Goal: Task Accomplishment & Management: Manage account settings

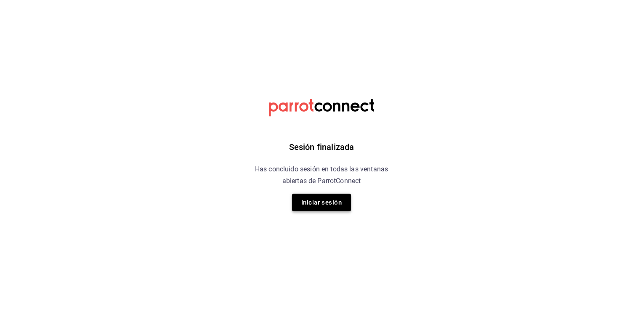
click at [340, 199] on button "Iniciar sesión" at bounding box center [321, 203] width 59 height 18
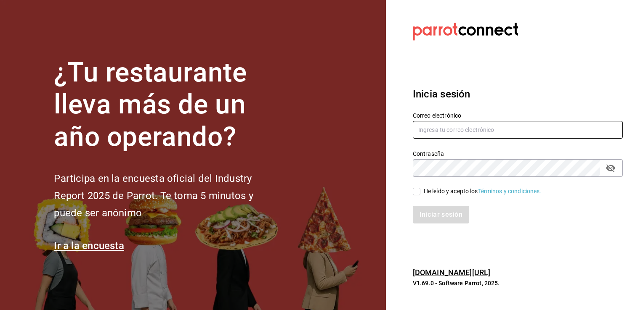
drag, startPoint x: 479, startPoint y: 118, endPoint x: 481, endPoint y: 130, distance: 12.8
click at [479, 119] on div "Correo electrónico" at bounding box center [518, 126] width 210 height 28
click at [481, 130] on input "text" at bounding box center [518, 130] width 210 height 18
type input "pizza@parrotsoftware.io"
click at [453, 193] on div "He leído y acepto los Términos y condiciones." at bounding box center [483, 191] width 118 height 9
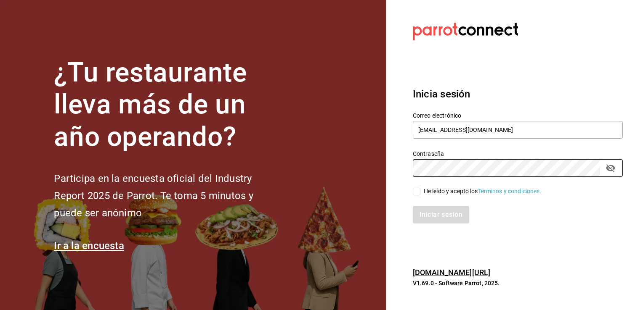
click at [420, 193] on input "He leído y acepto los Términos y condiciones." at bounding box center [417, 192] width 8 height 8
checkbox input "true"
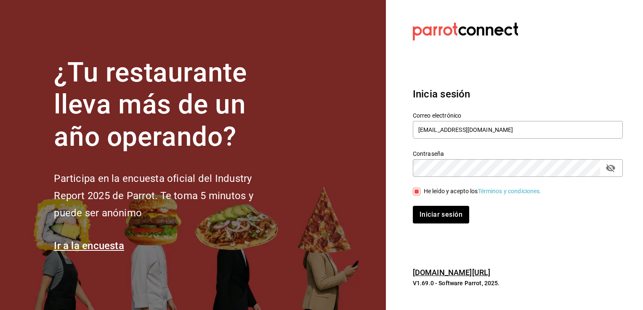
click at [448, 204] on div "Iniciar sesión" at bounding box center [513, 210] width 220 height 28
click at [448, 209] on button "Iniciar sesión" at bounding box center [441, 215] width 57 height 18
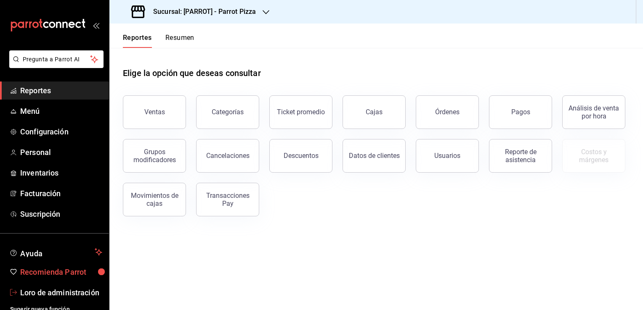
click at [76, 274] on font "Recomienda Parrot" at bounding box center [53, 272] width 66 height 9
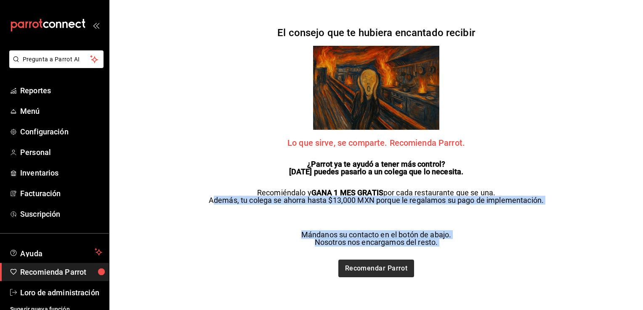
drag, startPoint x: 218, startPoint y: 201, endPoint x: 372, endPoint y: 263, distance: 165.7
click at [372, 263] on div "El consejo que te hubiera encantado recibir Lo que sirve, se comparte. Recomien…" at bounding box center [376, 155] width 352 height 310
click at [51, 110] on span "Menú" at bounding box center [61, 111] width 82 height 11
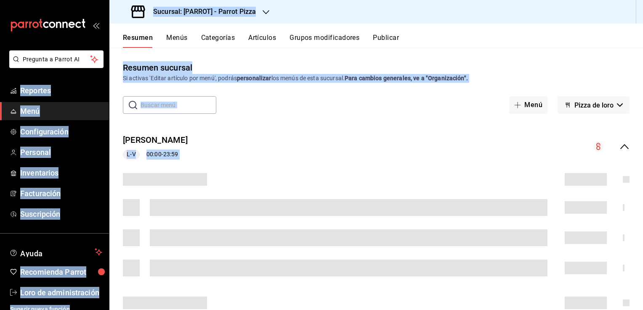
click at [258, 56] on div "Resumen sucursal Si activas 'Editar artículo por menú', podrás personalizar los…" at bounding box center [375, 179] width 533 height 262
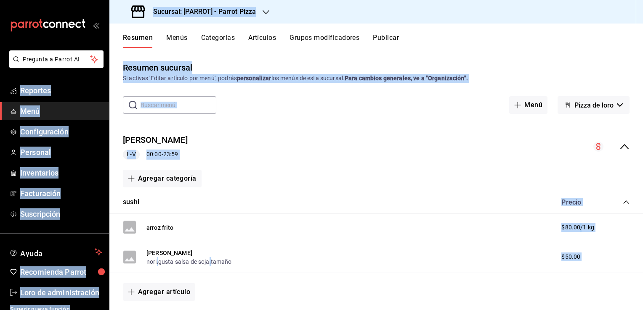
click at [268, 9] on icon "button" at bounding box center [265, 12] width 7 height 7
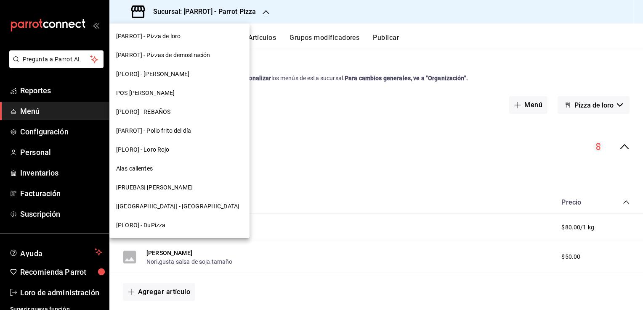
click at [510, 60] on div at bounding box center [321, 155] width 643 height 310
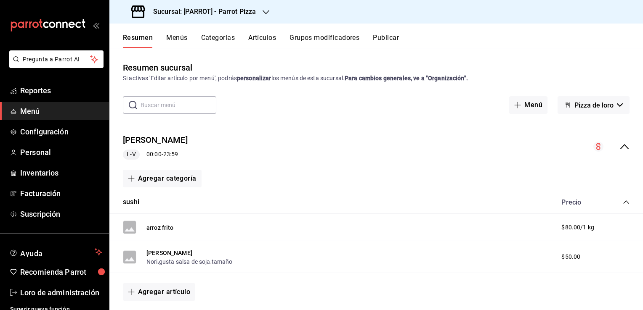
click at [228, 12] on h3 "Sucursal: [PARROT] - Parrot Pizza" at bounding box center [200, 12] width 109 height 10
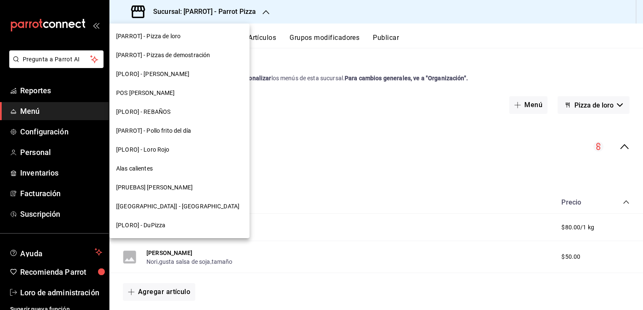
click at [194, 39] on div "[PARROT] - Pizza de loro" at bounding box center [179, 36] width 127 height 9
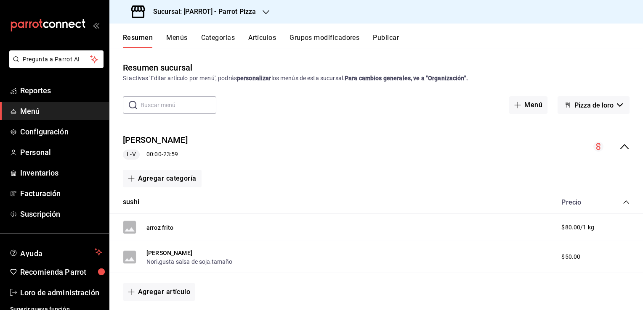
click at [210, 6] on div "Sucursal: [PARROT] - Parrot Pizza" at bounding box center [194, 12] width 156 height 24
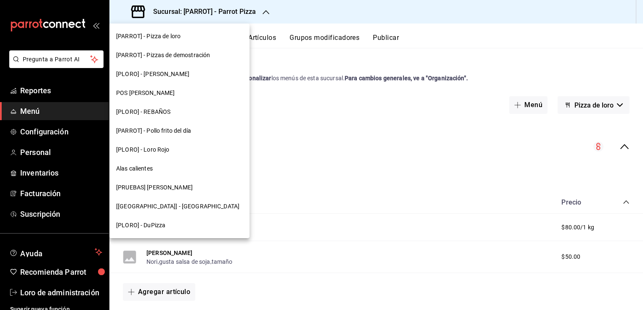
click at [204, 66] on div "[PLORO] - [PERSON_NAME]" at bounding box center [179, 74] width 140 height 19
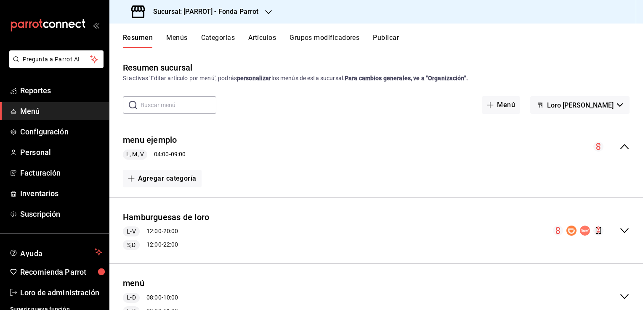
click at [264, 16] on div "Sucursal: [PARROT] - Fonda Parrot" at bounding box center [195, 12] width 159 height 24
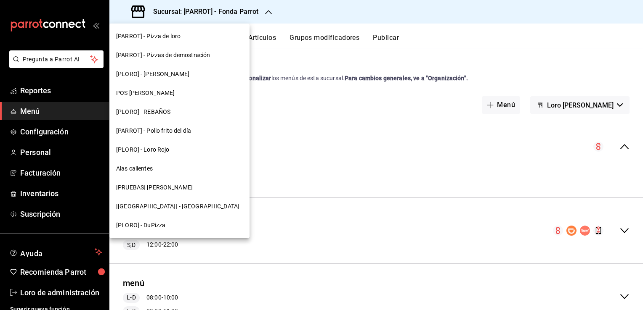
click at [192, 98] on div "POS [PERSON_NAME]" at bounding box center [179, 93] width 140 height 19
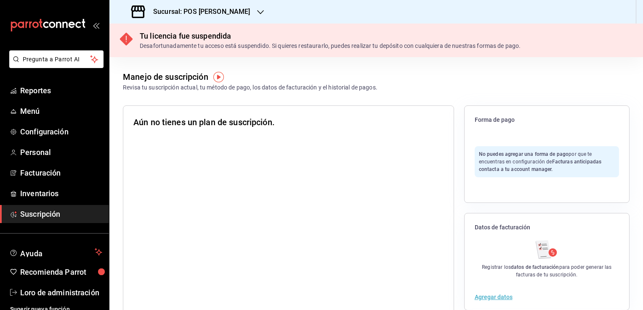
click at [257, 10] on icon "button" at bounding box center [260, 12] width 7 height 7
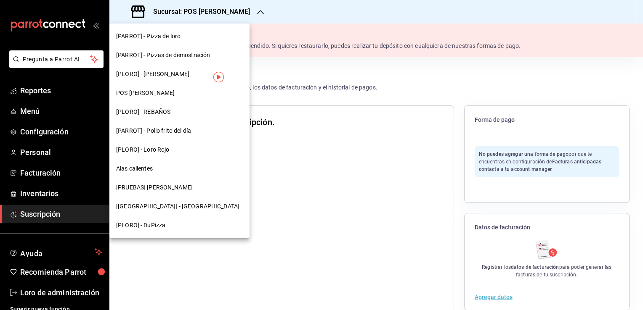
click at [206, 79] on div "[PLORO] - [PERSON_NAME]" at bounding box center [179, 74] width 140 height 19
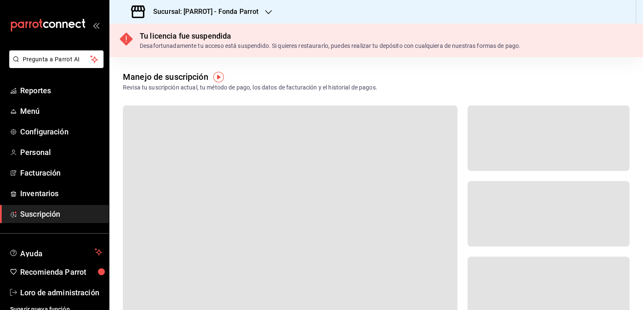
click at [252, 11] on h3 "Sucursal: [PARROT] - Fonda Parrot" at bounding box center [202, 12] width 112 height 10
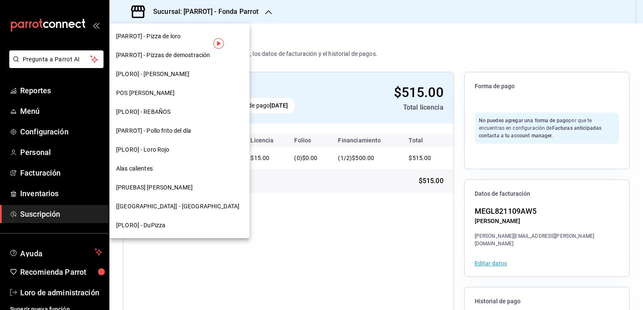
click at [260, 188] on div at bounding box center [321, 155] width 643 height 310
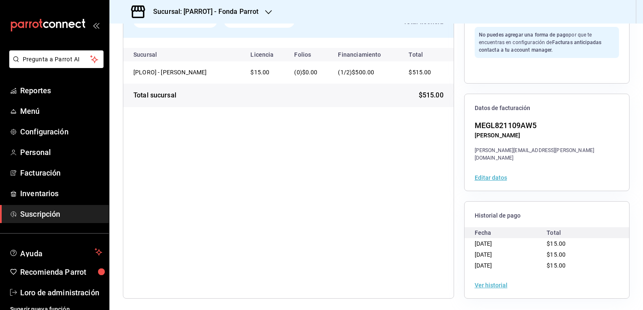
scroll to position [87, 0]
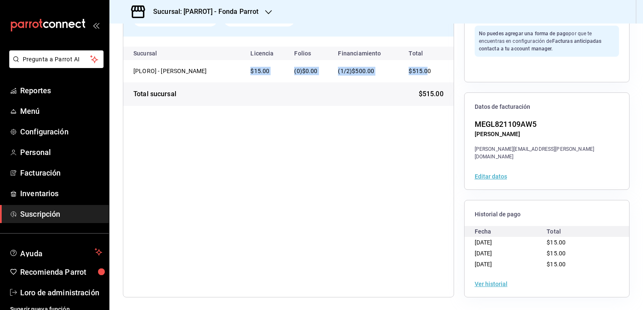
drag, startPoint x: 247, startPoint y: 69, endPoint x: 424, endPoint y: 68, distance: 176.7
click at [424, 68] on tr "[PLORO] - [PERSON_NAME] $15.00 (0) $0.00 (1/2) $500.00 $515.00" at bounding box center [288, 71] width 330 height 22
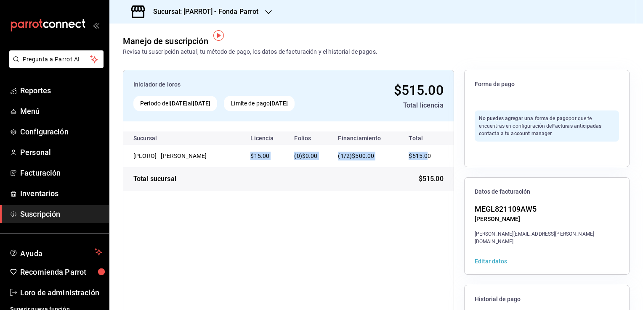
scroll to position [0, 0]
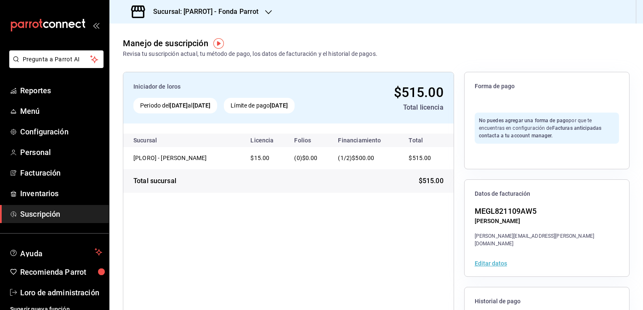
click at [262, 11] on div "Sucursal: [PARROT] - Fonda Parrot" at bounding box center [195, 12] width 159 height 24
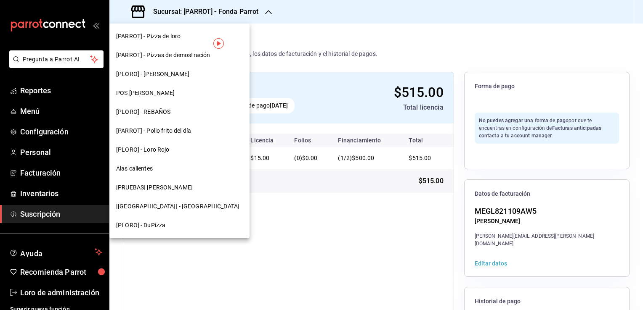
click at [296, 45] on div at bounding box center [321, 155] width 643 height 310
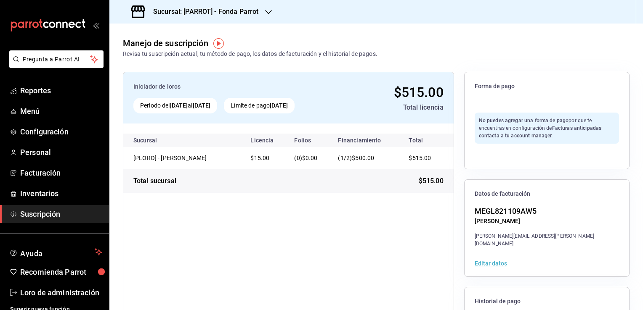
click at [215, 43] on img "button" at bounding box center [218, 43] width 11 height 11
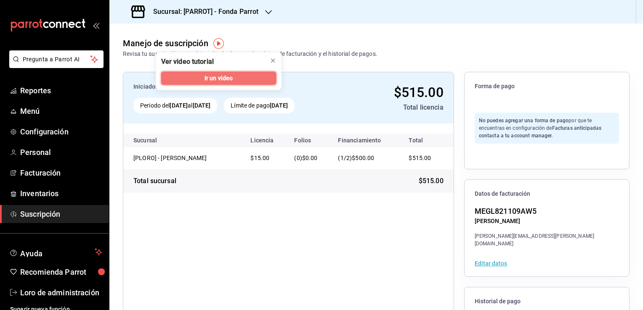
click at [232, 76] on span "Ir un video" at bounding box center [218, 78] width 28 height 9
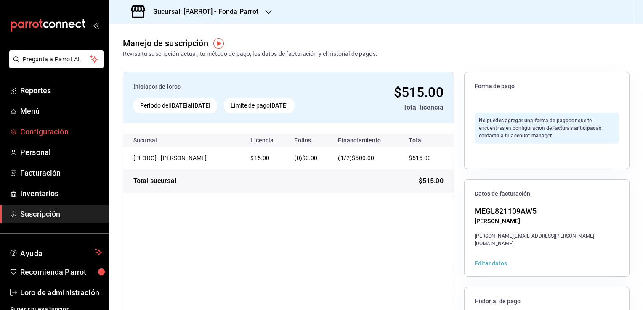
click at [52, 130] on font "Configuración" at bounding box center [44, 131] width 48 height 9
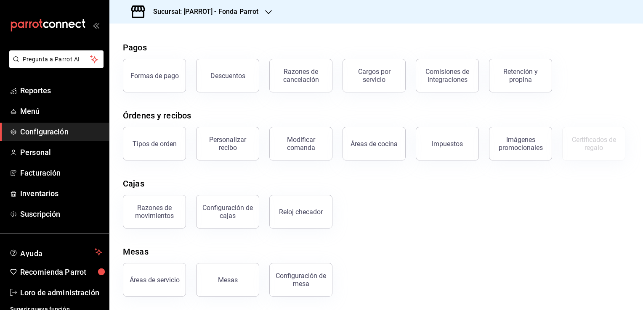
scroll to position [72, 0]
click at [57, 160] on link "Personal" at bounding box center [54, 152] width 109 height 18
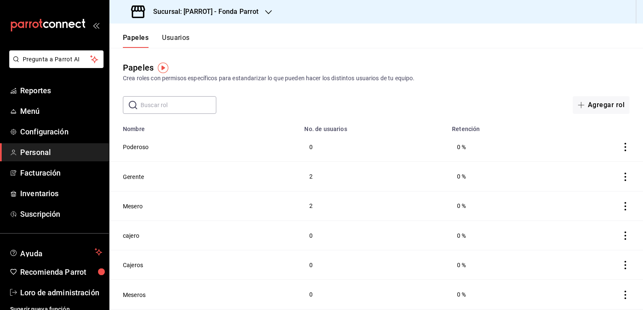
click at [162, 65] on img "button" at bounding box center [163, 68] width 11 height 11
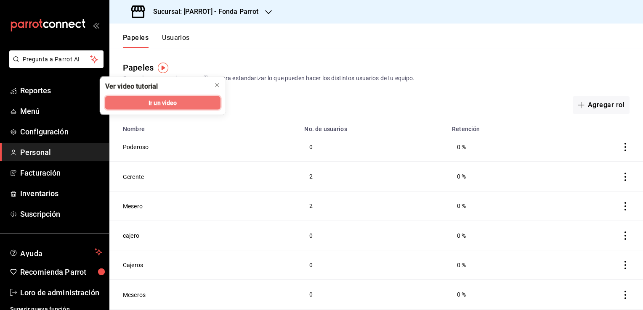
click at [189, 106] on button "Ir un video" at bounding box center [162, 102] width 115 height 13
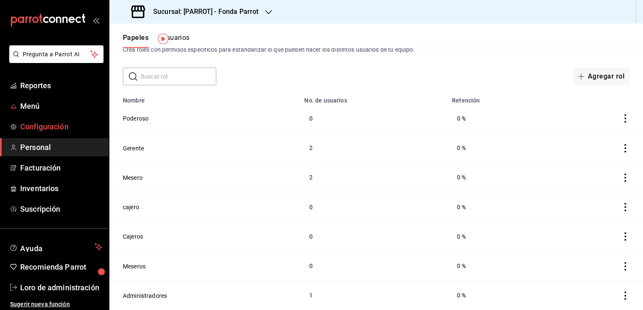
scroll to position [7, 0]
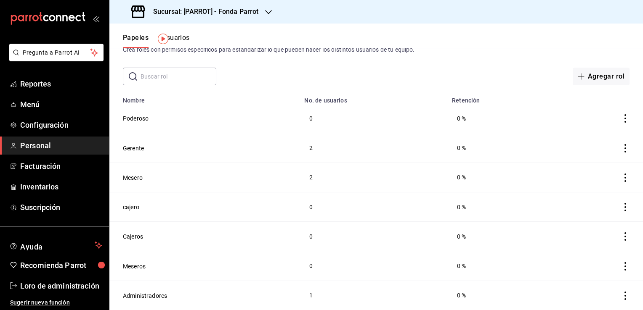
click at [64, 115] on ul "Reportes Menú Configuración Personal Facturación Inventarios Suscripción" at bounding box center [54, 146] width 109 height 142
click at [21, 109] on font "Menú" at bounding box center [30, 104] width 20 height 9
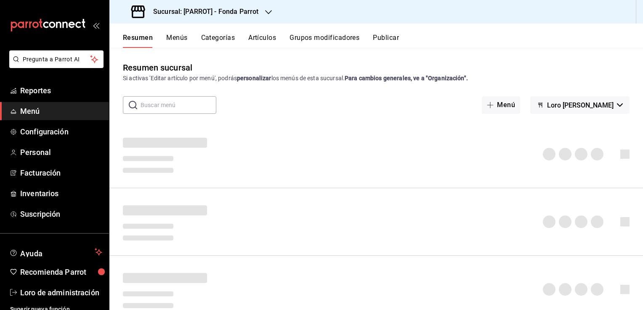
click at [215, 38] on button "Categorías" at bounding box center [218, 41] width 34 height 14
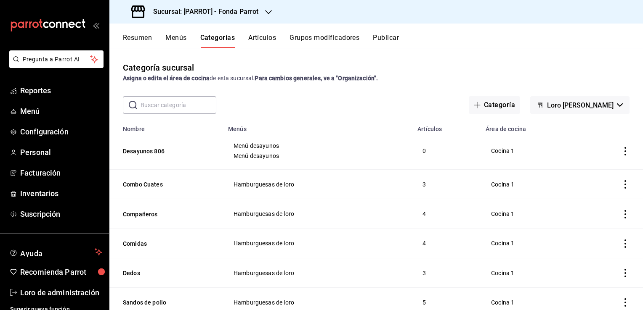
click at [260, 40] on button "Artículos" at bounding box center [262, 41] width 28 height 14
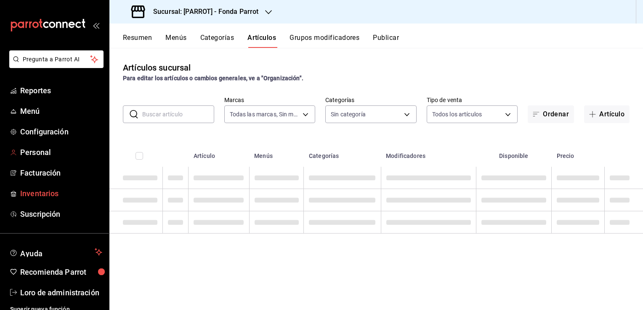
type input "cc36793a-ba73-4b6f-971a-c24c2d803f8d,21fa1f6a-c0b1-4255-96b8-f891be8bd4c9"
type input "cf90ca13-7397-49b5-a2f8-c3f3c34e8f0a,45b11800-154e-47e7-81a6-b913a755bb7c,3f6e2…"
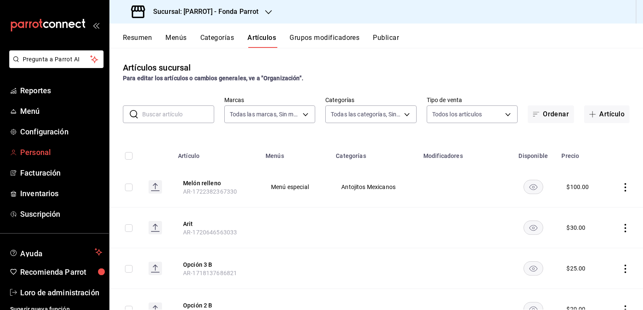
click at [39, 158] on span "Personal" at bounding box center [61, 152] width 82 height 11
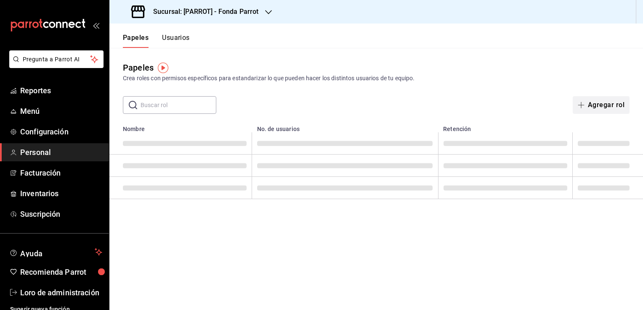
click at [591, 112] on button "Agregar rol" at bounding box center [600, 105] width 57 height 18
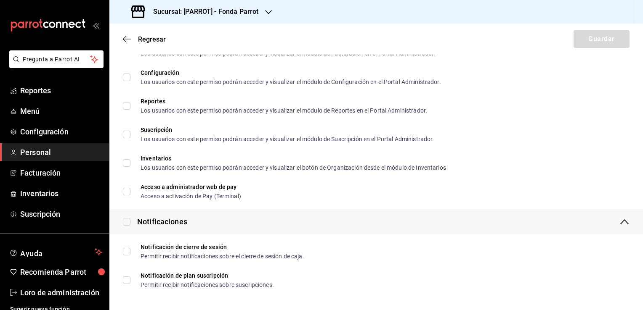
scroll to position [1418, 0]
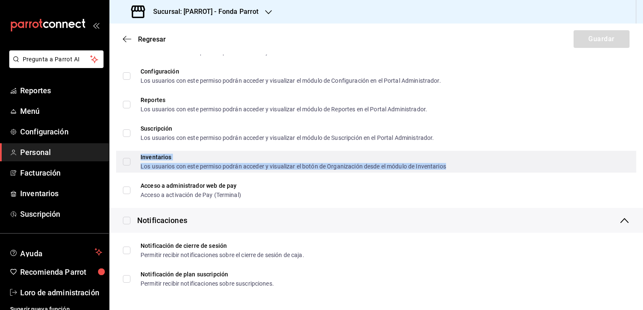
click at [190, 156] on div "Inventarios" at bounding box center [292, 157] width 305 height 6
click at [130, 158] on input "Inventarios Los usuarios con este permiso podrán acceder y visualizar el botón …" at bounding box center [127, 162] width 8 height 8
click at [190, 156] on div "Inventarios" at bounding box center [292, 157] width 305 height 6
checkbox input "false"
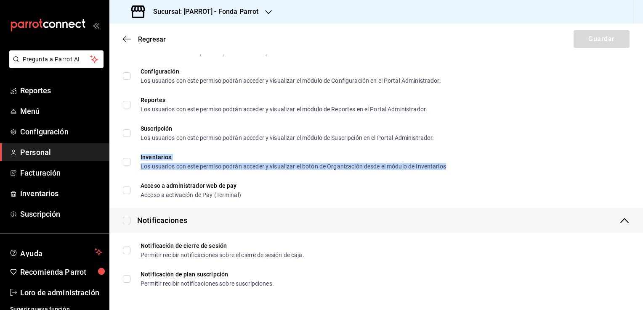
scroll to position [7, 0]
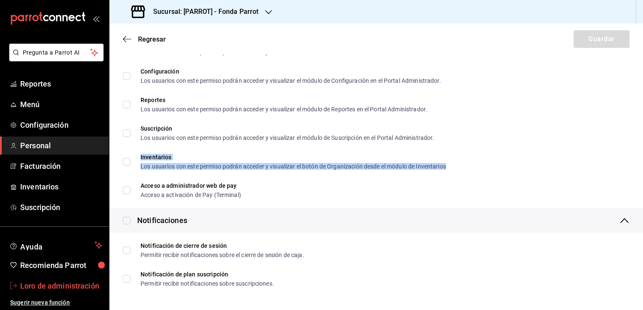
click at [66, 282] on font "Loro de administración" at bounding box center [59, 286] width 79 height 9
